Goal: Task Accomplishment & Management: Manage account settings

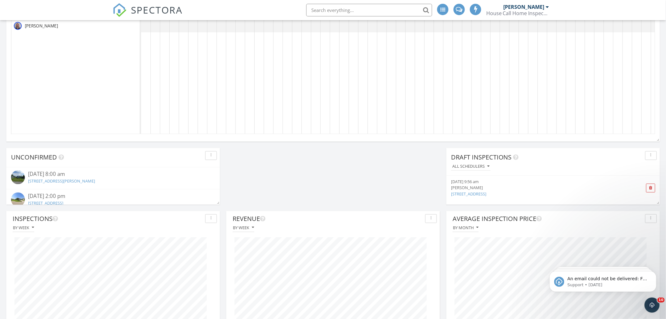
scroll to position [455, 0]
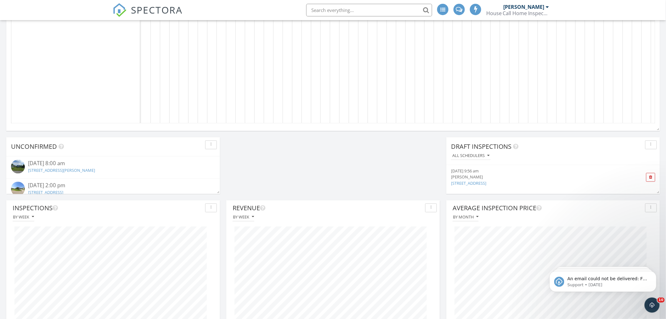
click at [63, 191] on link "3097 E Prestwick Rd , Winona Lake, IN 46590" at bounding box center [45, 193] width 35 height 6
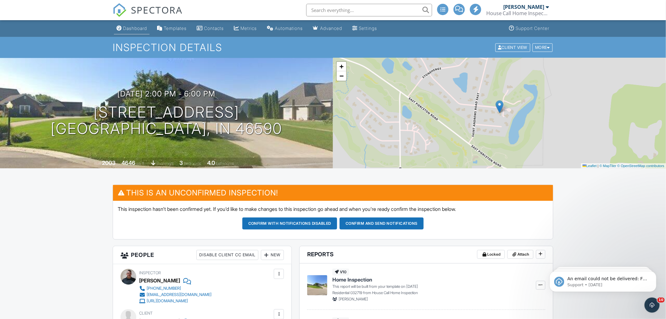
click at [129, 26] on div "Dashboard" at bounding box center [135, 28] width 24 height 5
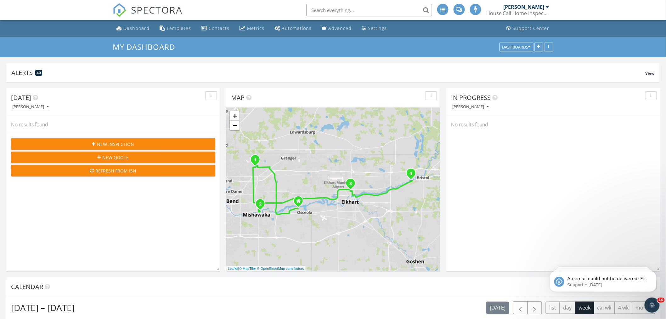
click at [326, 8] on input "text" at bounding box center [369, 10] width 126 height 13
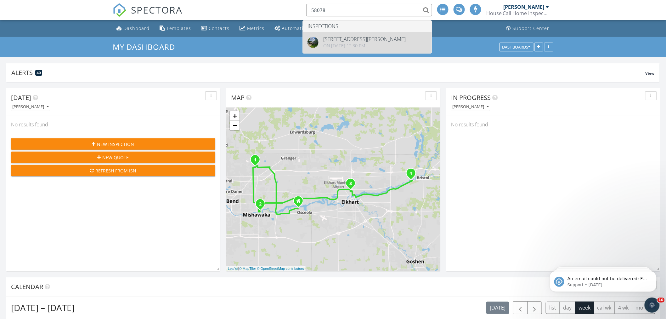
type input "58078"
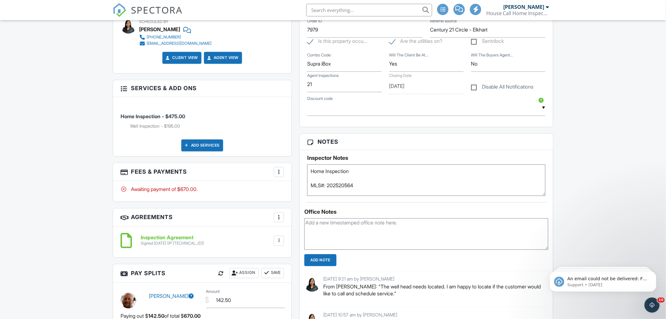
click at [276, 171] on div at bounding box center [279, 172] width 6 height 6
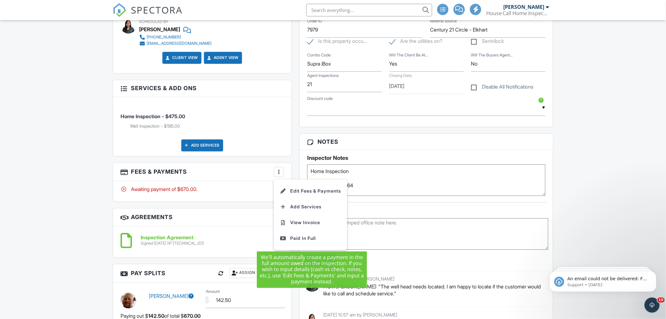
click at [300, 238] on div "Paid In Full" at bounding box center [310, 239] width 61 height 8
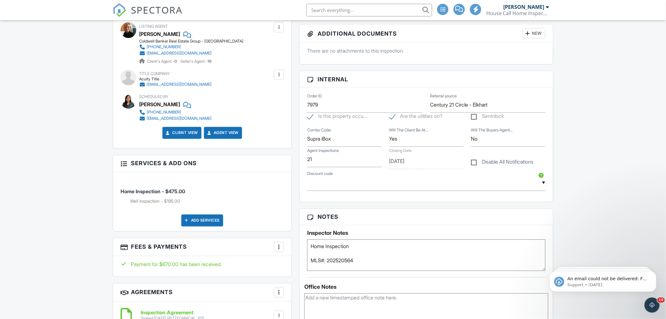
click at [356, 10] on input "text" at bounding box center [369, 10] width 126 height 13
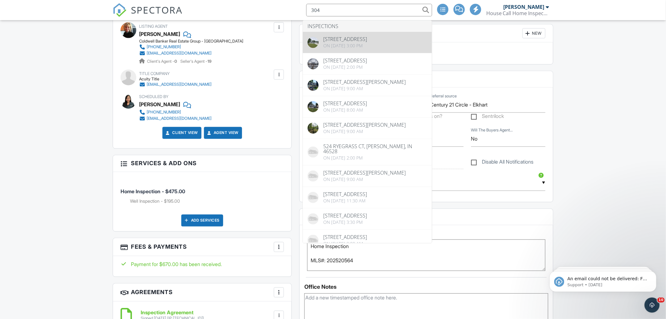
type input "304"
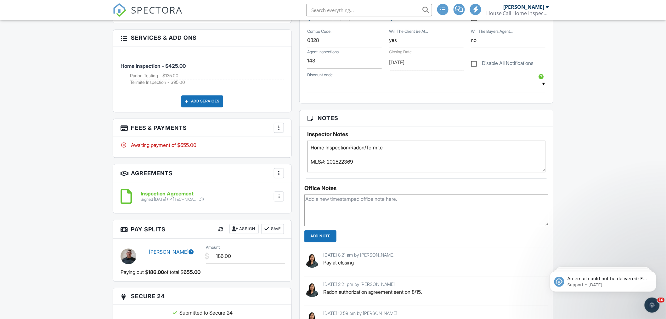
scroll to position [451, 0]
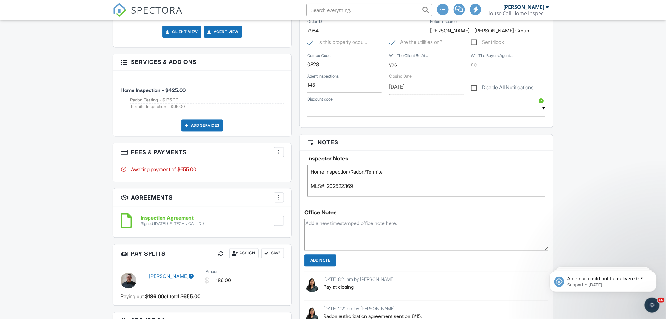
click at [280, 151] on div at bounding box center [279, 152] width 6 height 6
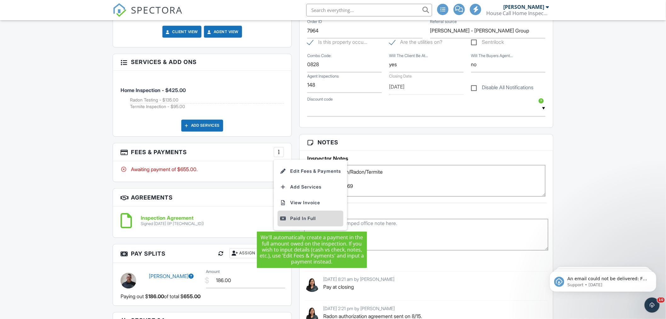
click at [295, 220] on div "Paid In Full" at bounding box center [310, 219] width 61 height 8
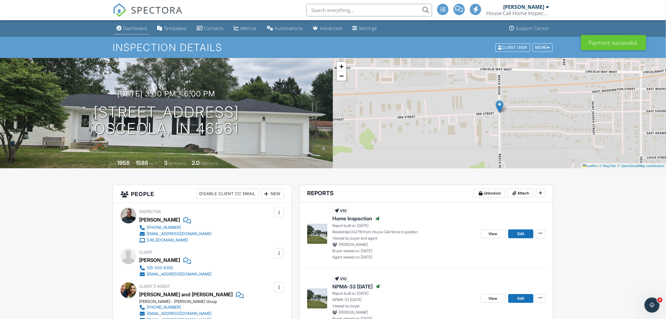
click at [128, 29] on div "Dashboard" at bounding box center [135, 28] width 24 height 5
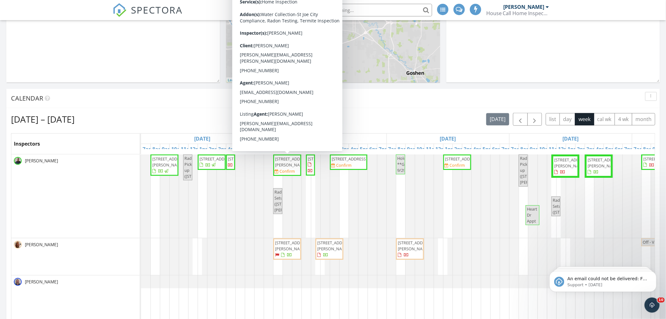
scroll to position [175, 0]
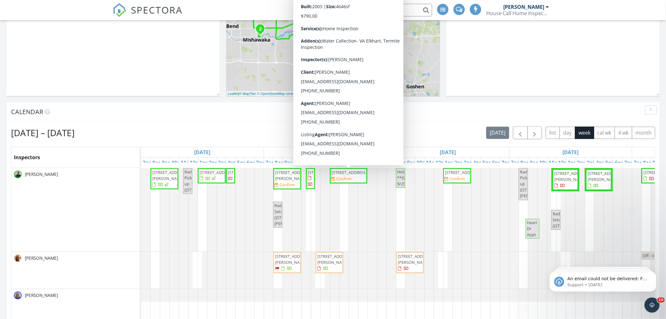
click at [351, 175] on span "3097 E Prestwick Rd , Winona Lake 46590" at bounding box center [349, 172] width 35 height 6
